Goal: Transaction & Acquisition: Register for event/course

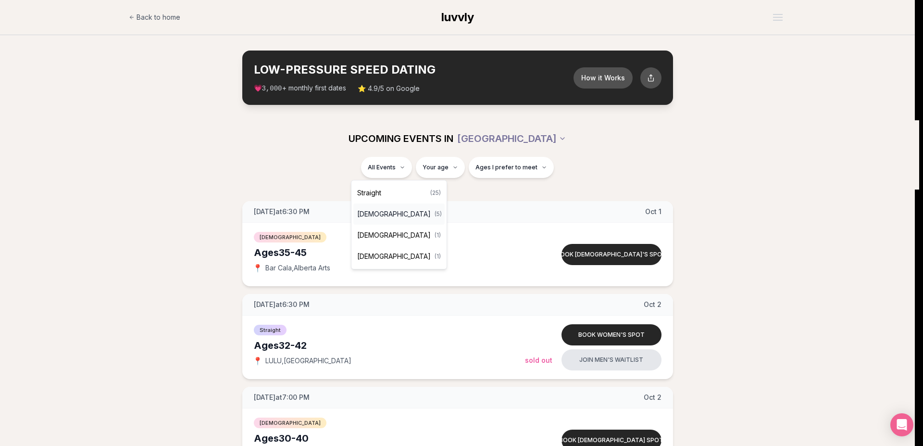
click at [385, 212] on span "[DEMOGRAPHIC_DATA]" at bounding box center [394, 214] width 74 height 10
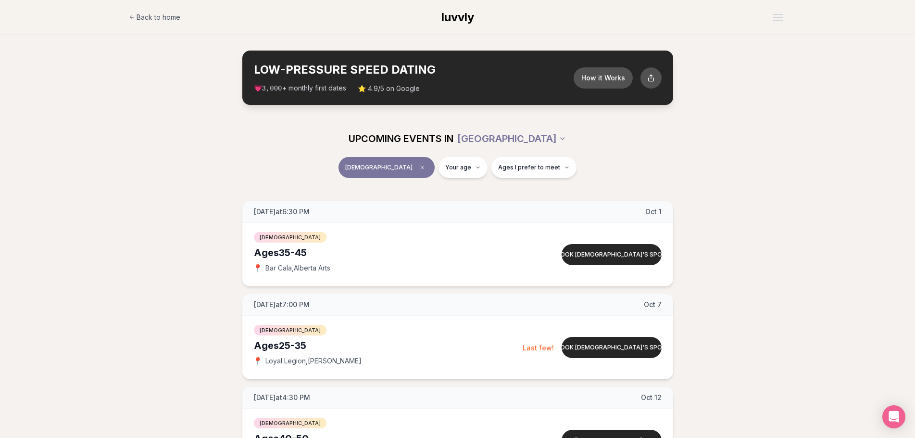
click at [371, 170] on span "[DEMOGRAPHIC_DATA]" at bounding box center [378, 167] width 67 height 8
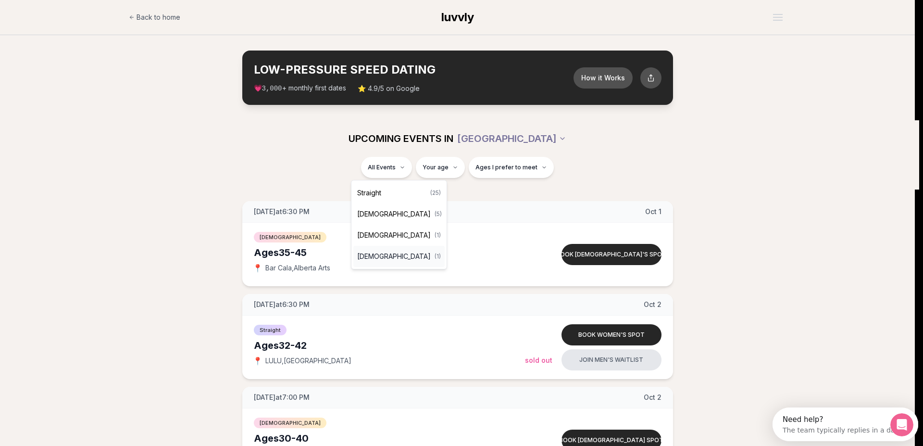
click at [374, 249] on div "[DEMOGRAPHIC_DATA] ( 1 )" at bounding box center [398, 256] width 91 height 21
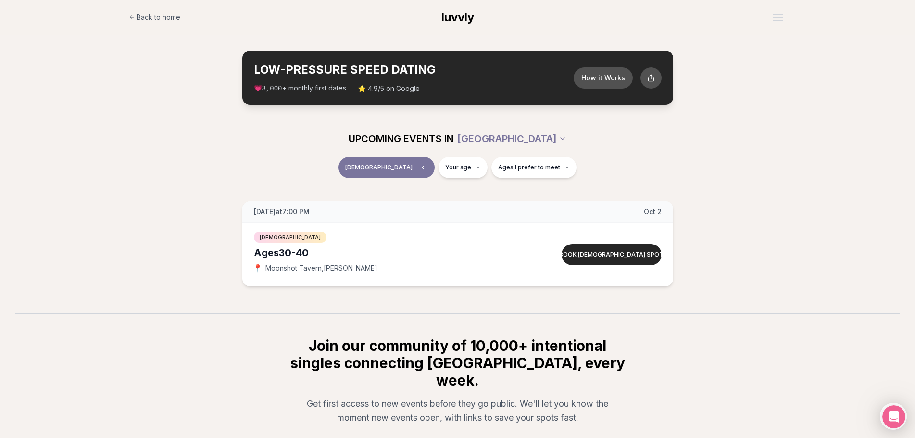
click at [388, 163] on button "[DEMOGRAPHIC_DATA]" at bounding box center [387, 167] width 96 height 21
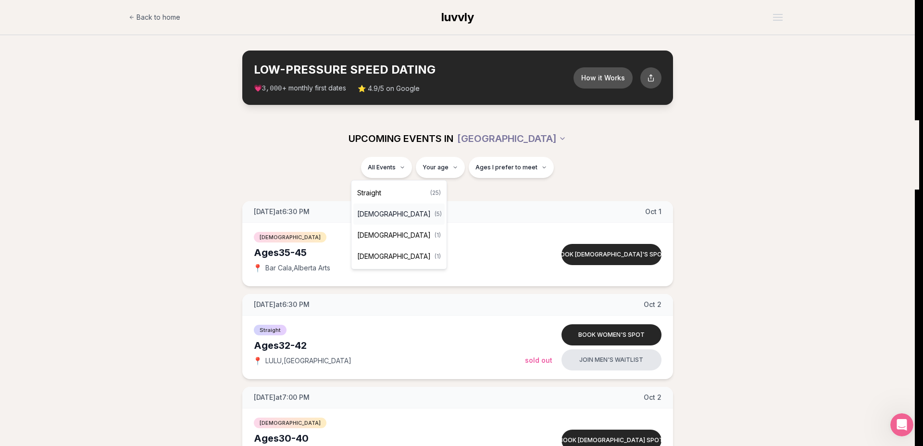
click at [375, 217] on span "[DEMOGRAPHIC_DATA]" at bounding box center [394, 214] width 74 height 10
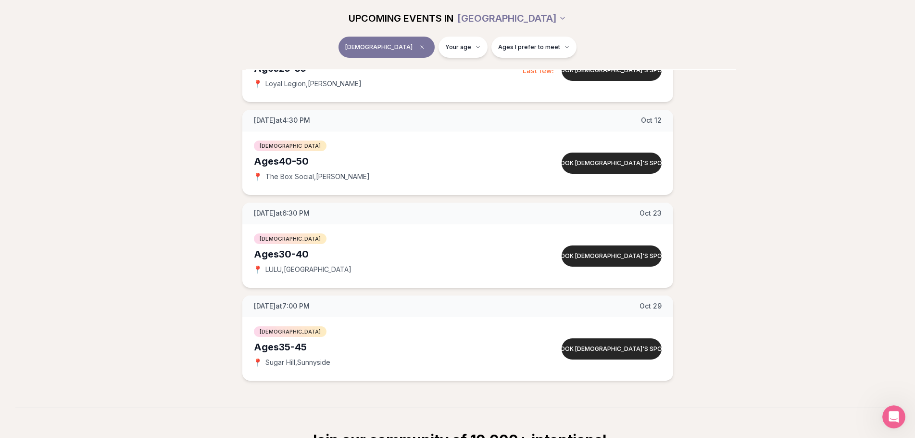
scroll to position [294, 0]
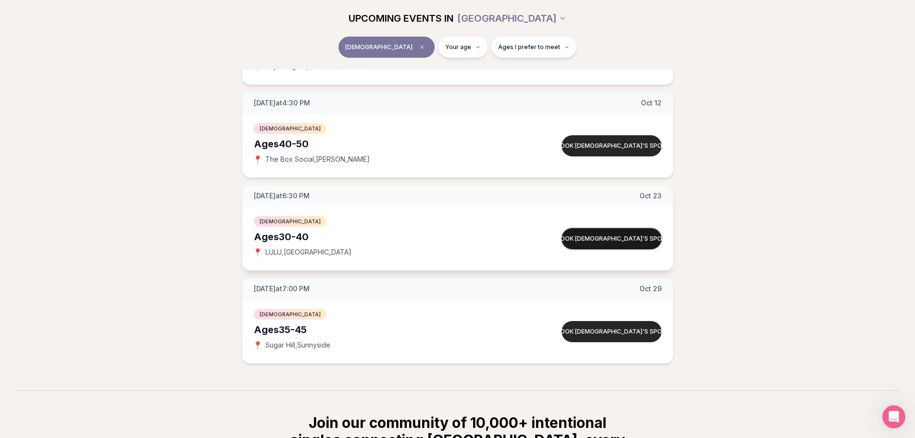
click at [616, 238] on button "Book [DEMOGRAPHIC_DATA]'s spot" at bounding box center [612, 238] width 100 height 21
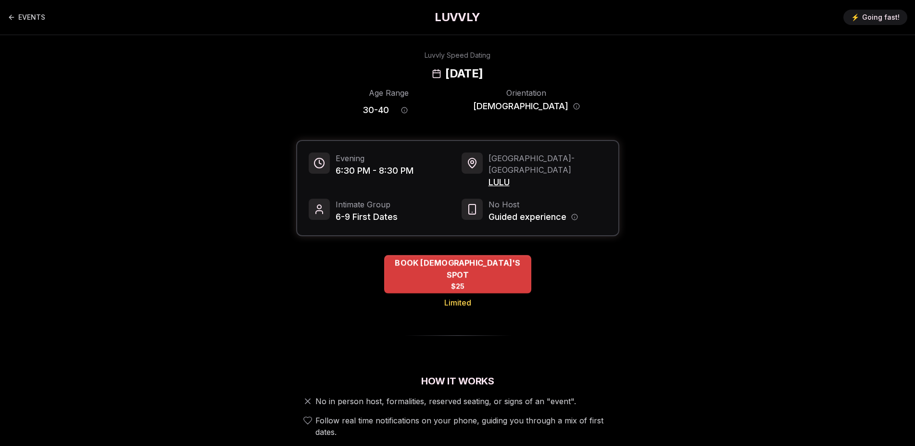
click at [457, 257] on span "BOOK [DEMOGRAPHIC_DATA]'S SPOT" at bounding box center [457, 269] width 147 height 24
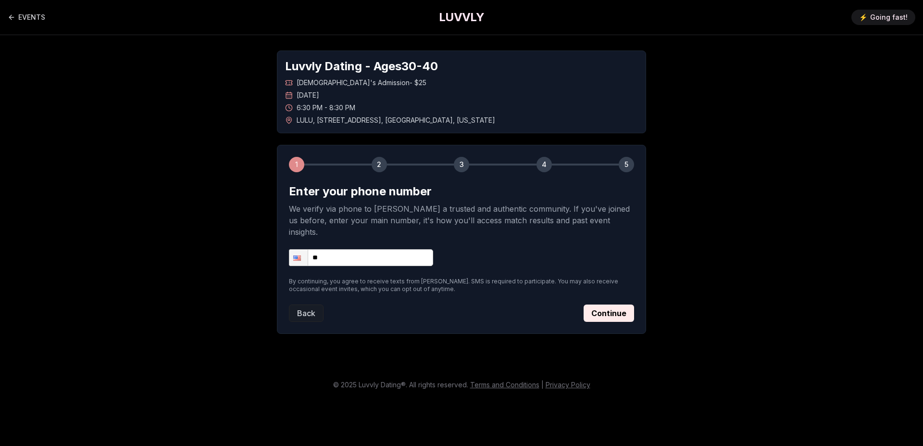
click at [382, 249] on input "**" at bounding box center [361, 257] width 144 height 17
type input "**********"
click at [606, 304] on button "Continue" at bounding box center [609, 312] width 50 height 17
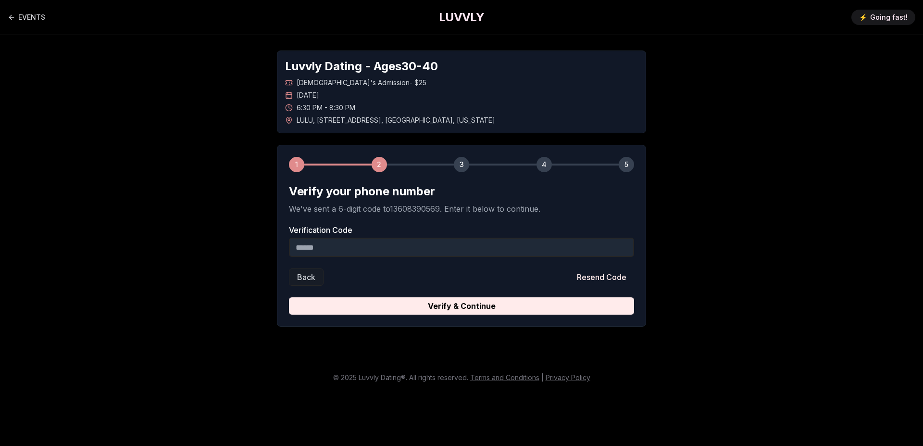
click at [432, 241] on input "Verification Code" at bounding box center [461, 247] width 345 height 19
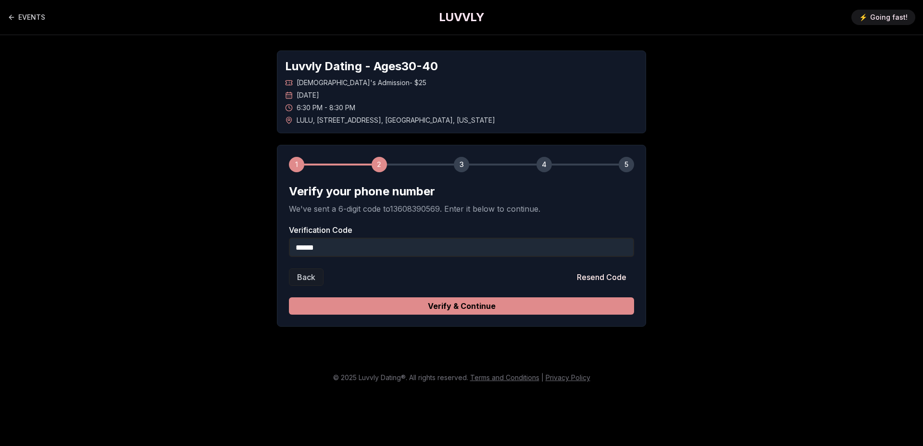
type input "******"
click at [556, 301] on button "Verify & Continue" at bounding box center [461, 305] width 345 height 17
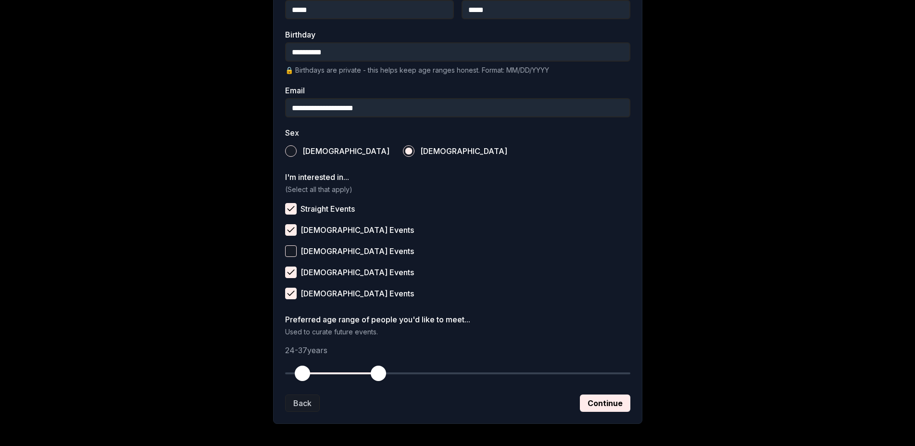
scroll to position [279, 0]
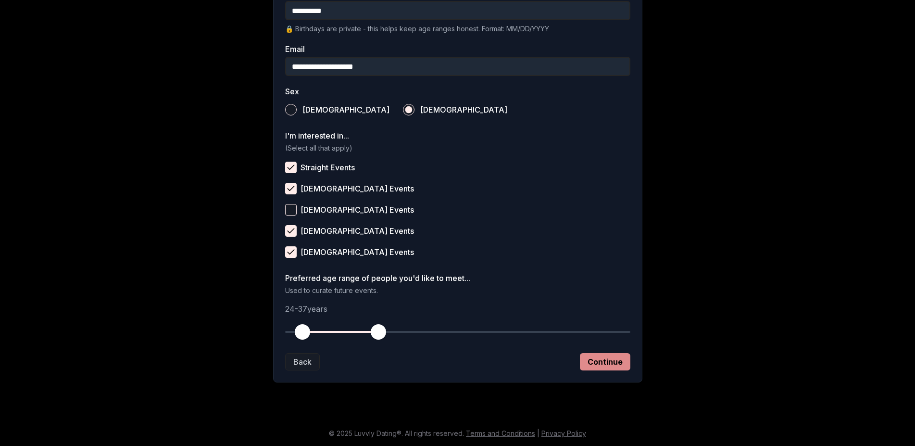
click at [607, 360] on button "Continue" at bounding box center [605, 361] width 50 height 17
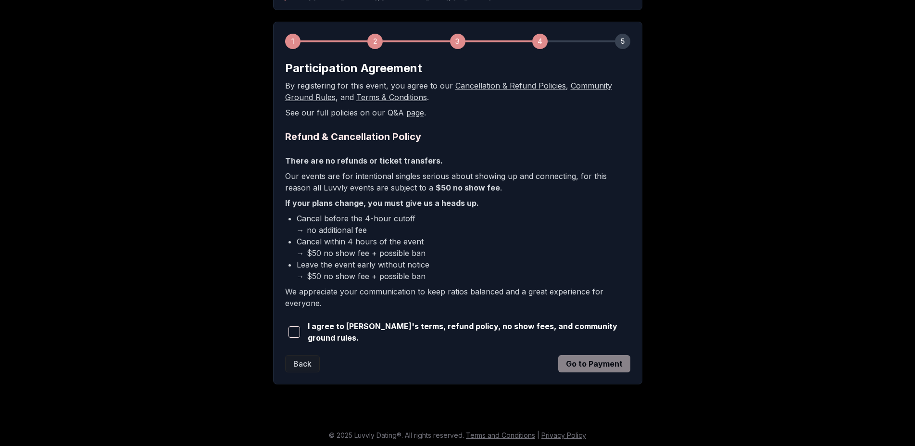
click at [296, 331] on span "button" at bounding box center [294, 332] width 12 height 12
click at [591, 360] on button "Go to Payment" at bounding box center [594, 363] width 72 height 17
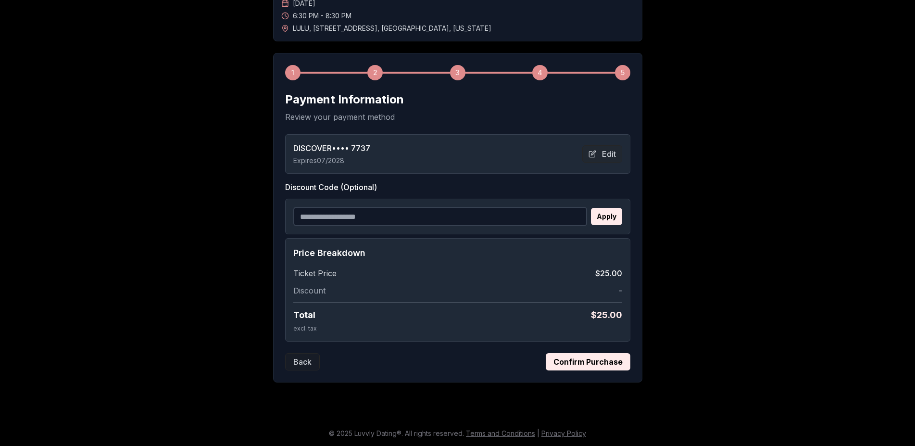
click at [580, 356] on button "Confirm Purchase" at bounding box center [588, 361] width 85 height 17
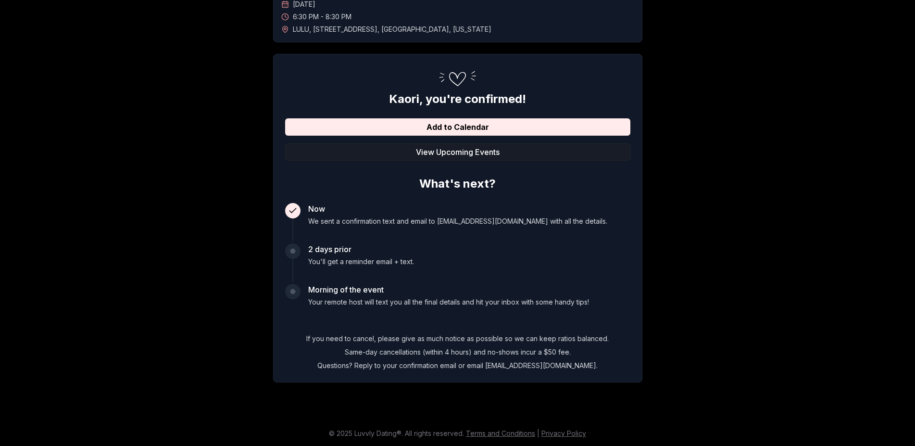
scroll to position [65, 0]
